Goal: Task Accomplishment & Management: Manage account settings

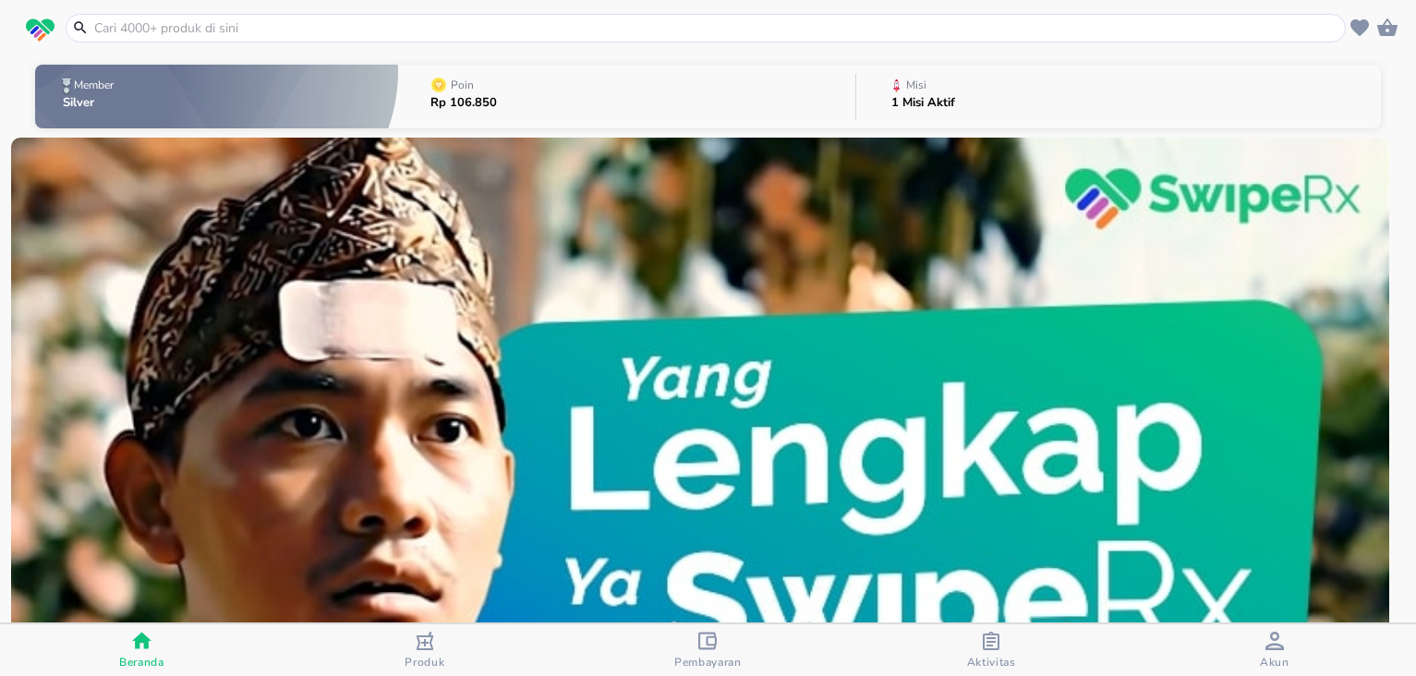
click at [427, 648] on icon "button" at bounding box center [425, 641] width 17 height 18
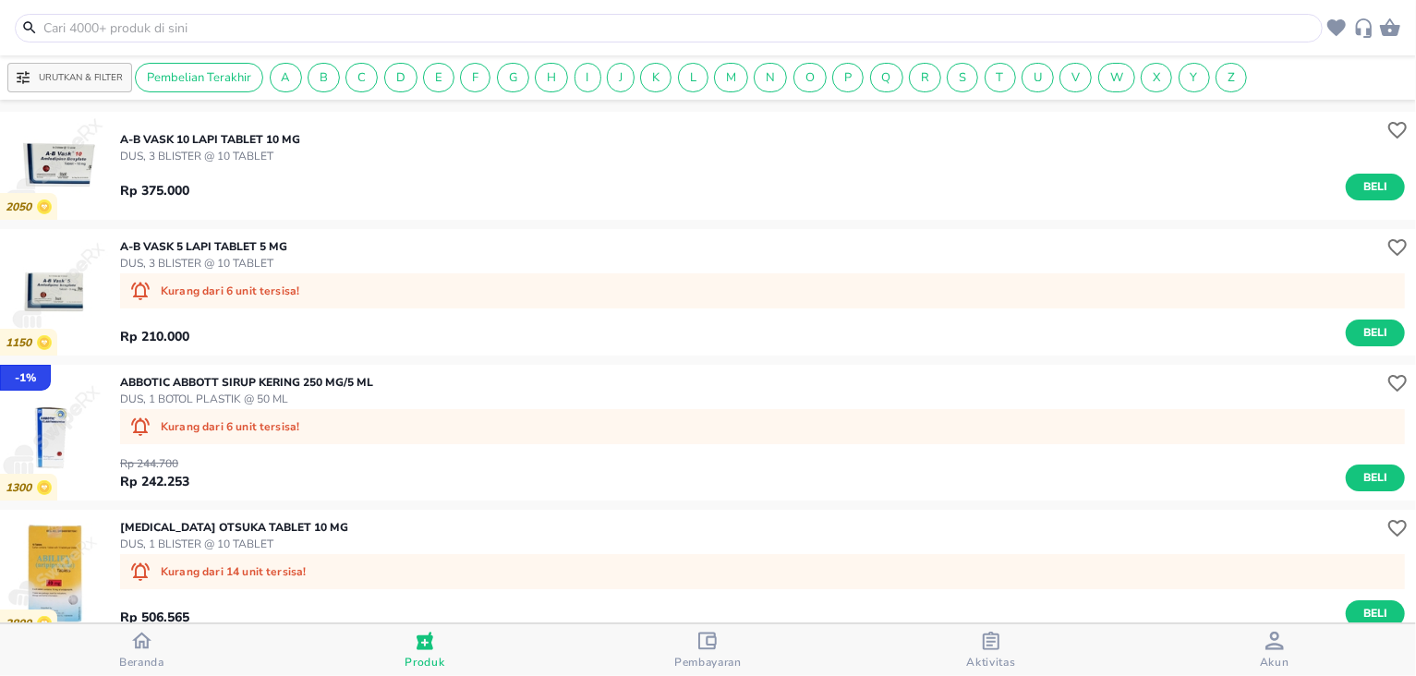
click at [151, 657] on span "Beranda" at bounding box center [141, 662] width 45 height 15
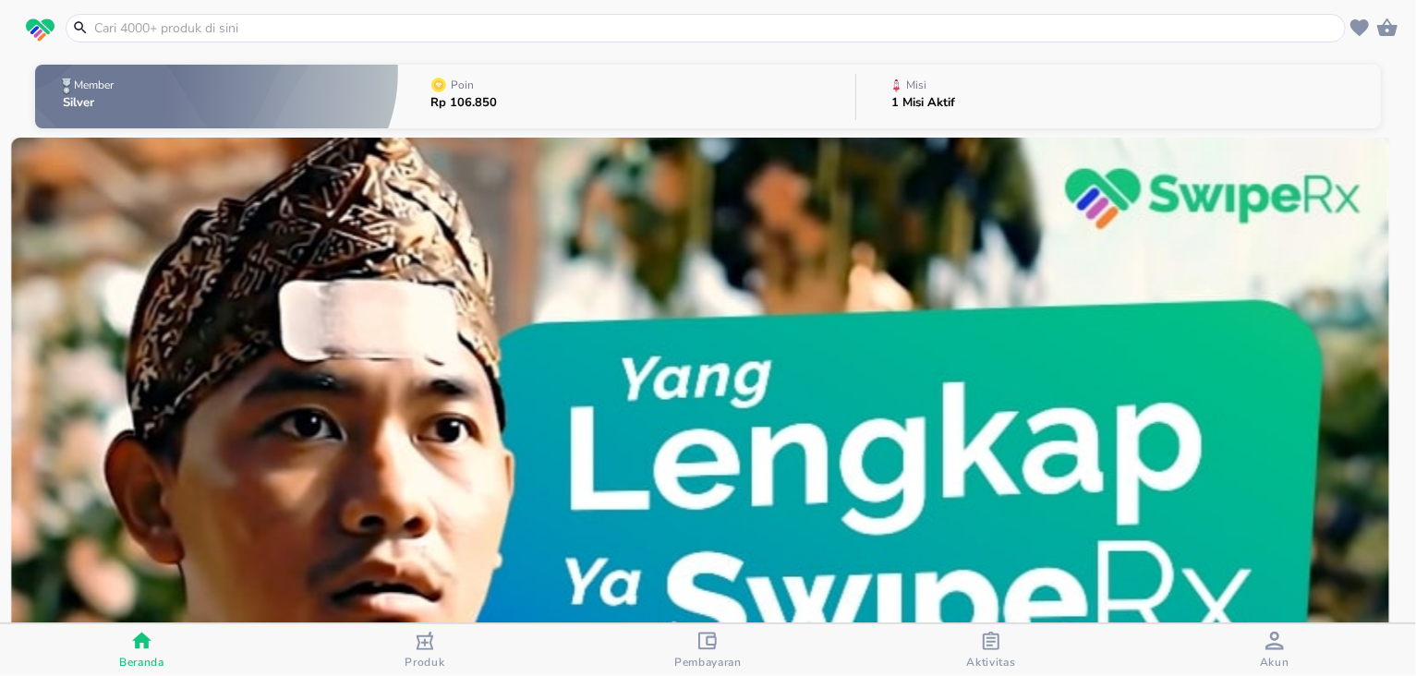
click at [667, 94] on button "Poin Rp 106.850" at bounding box center [626, 96] width 457 height 73
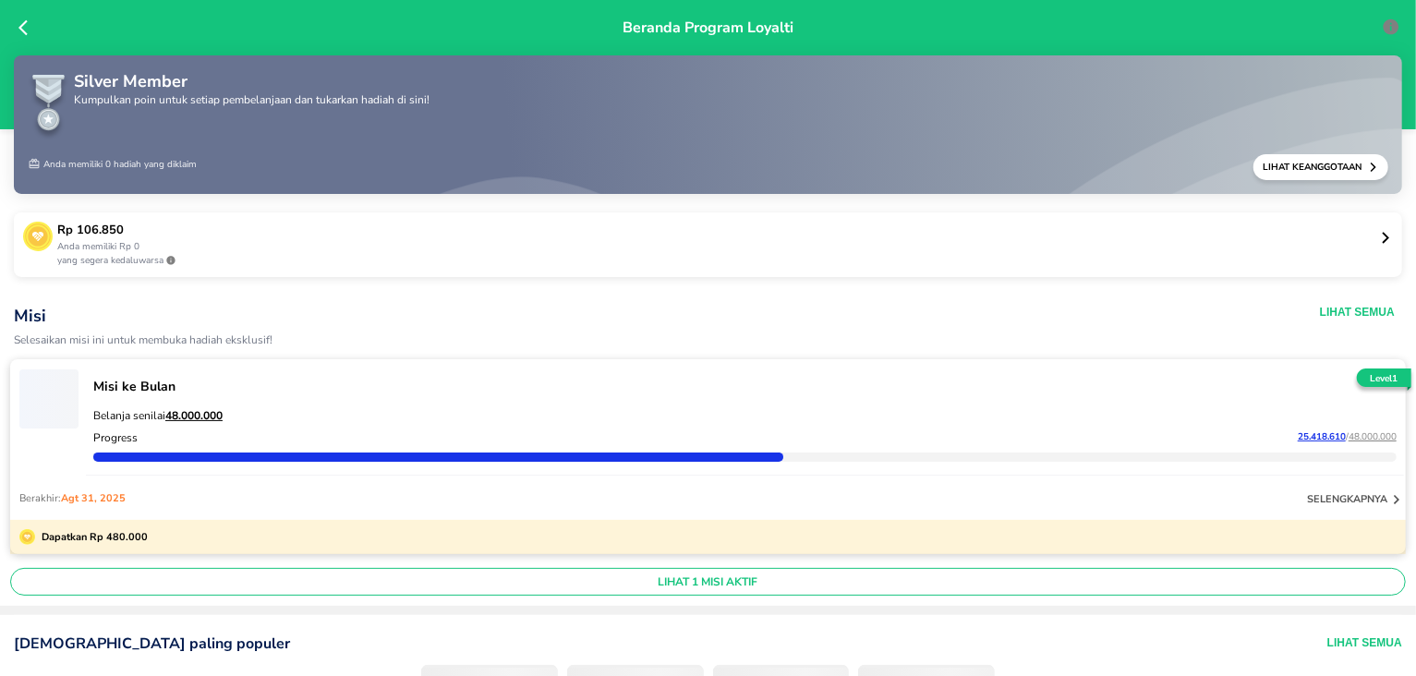
click at [517, 88] on div "Silver Member Kumpulkan poin untuk setiap pembelanjaan dan tukarkan hadiah di s…" at bounding box center [708, 108] width 1361 height 79
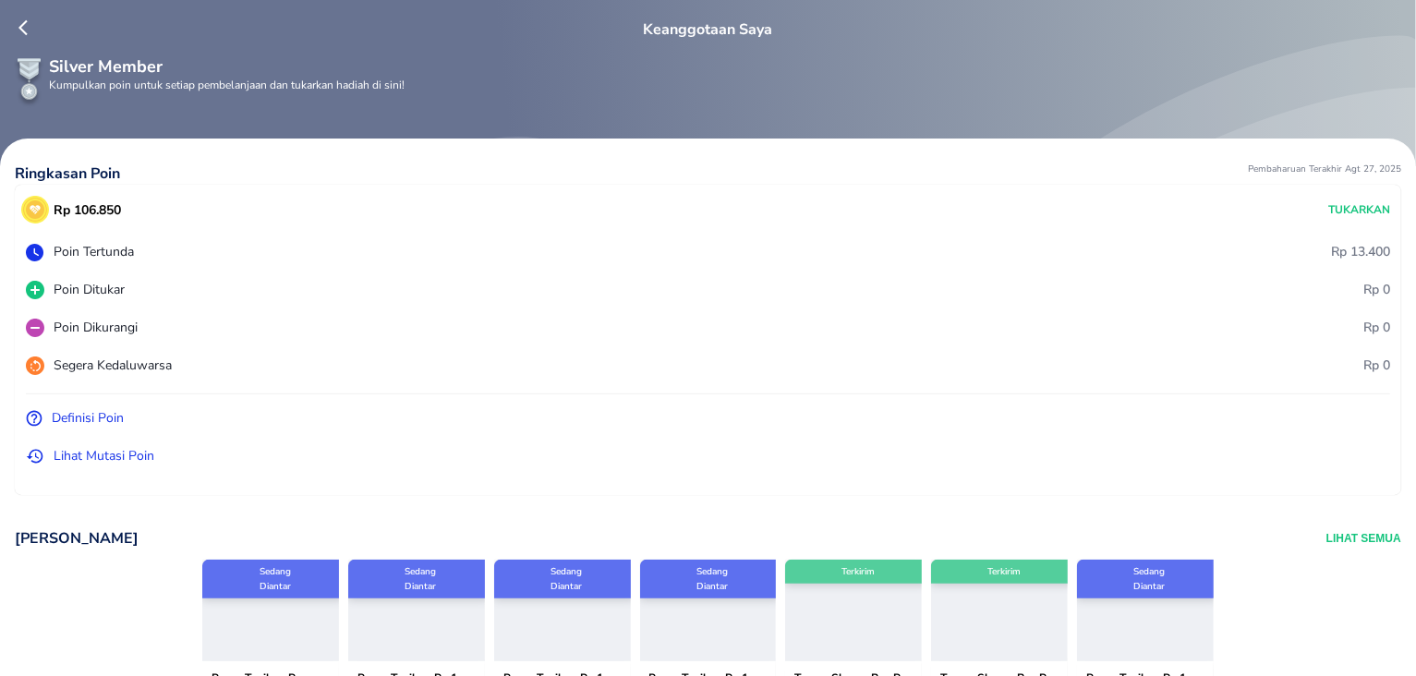
click at [119, 454] on p "Lihat Mutasi Poin" at bounding box center [104, 455] width 101 height 19
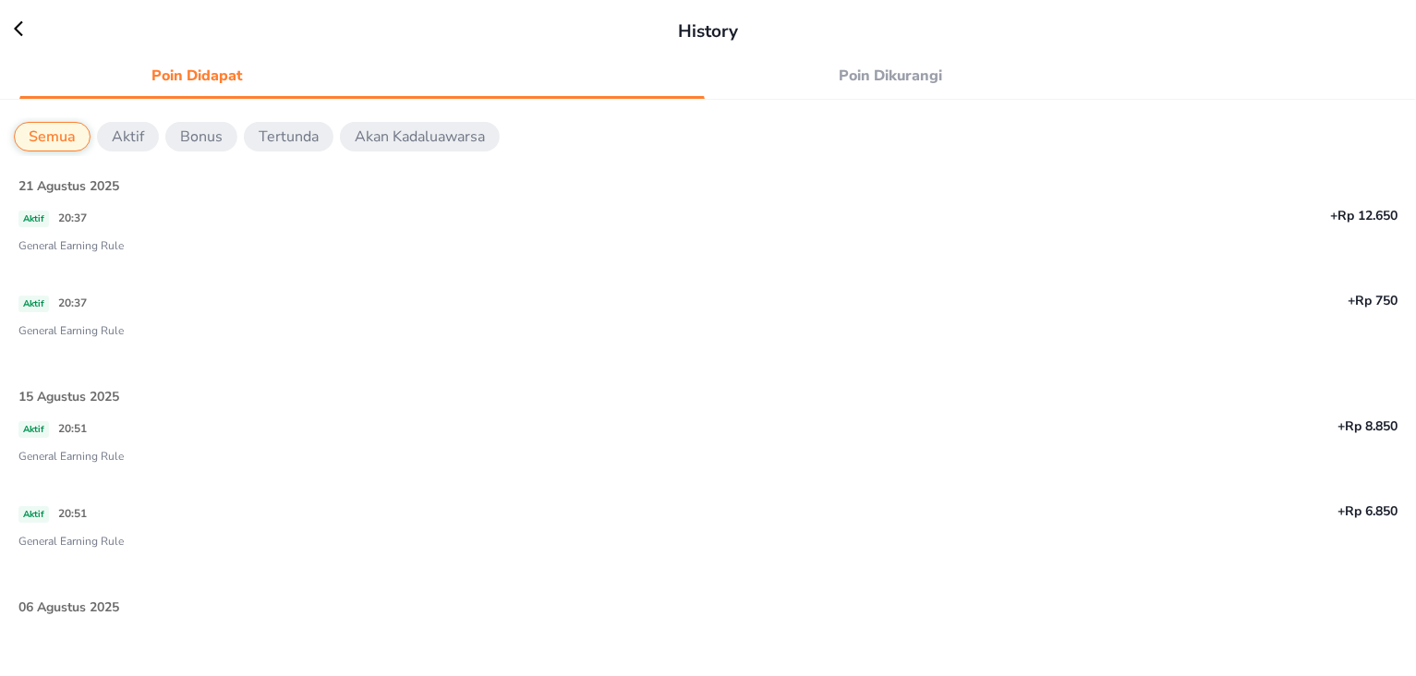
click at [896, 72] on span "Poin Dikurangi" at bounding box center [891, 76] width 332 height 26
